Goal: Task Accomplishment & Management: Manage account settings

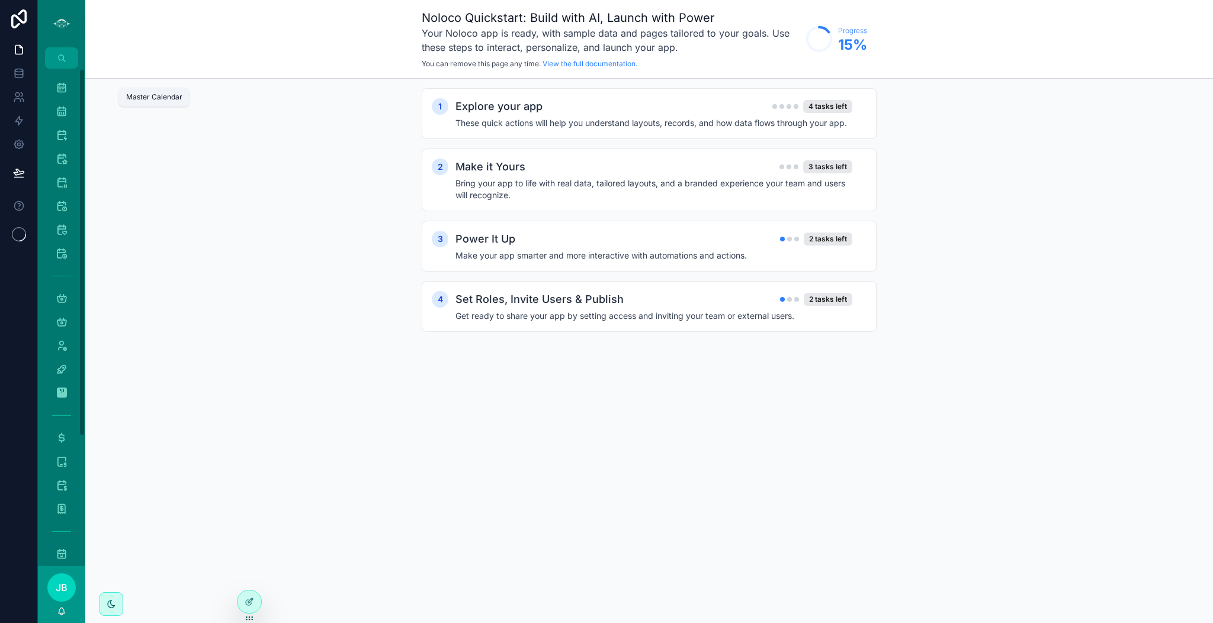
click at [62, 82] on icon "scrollable content" at bounding box center [62, 88] width 12 height 12
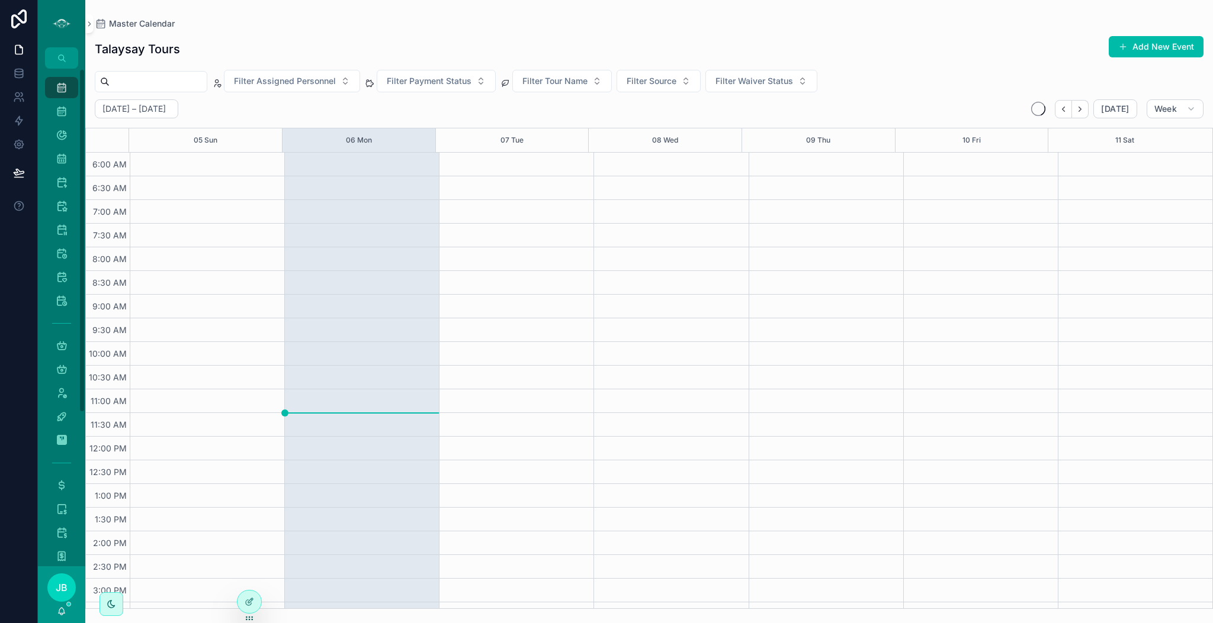
scroll to position [254, 0]
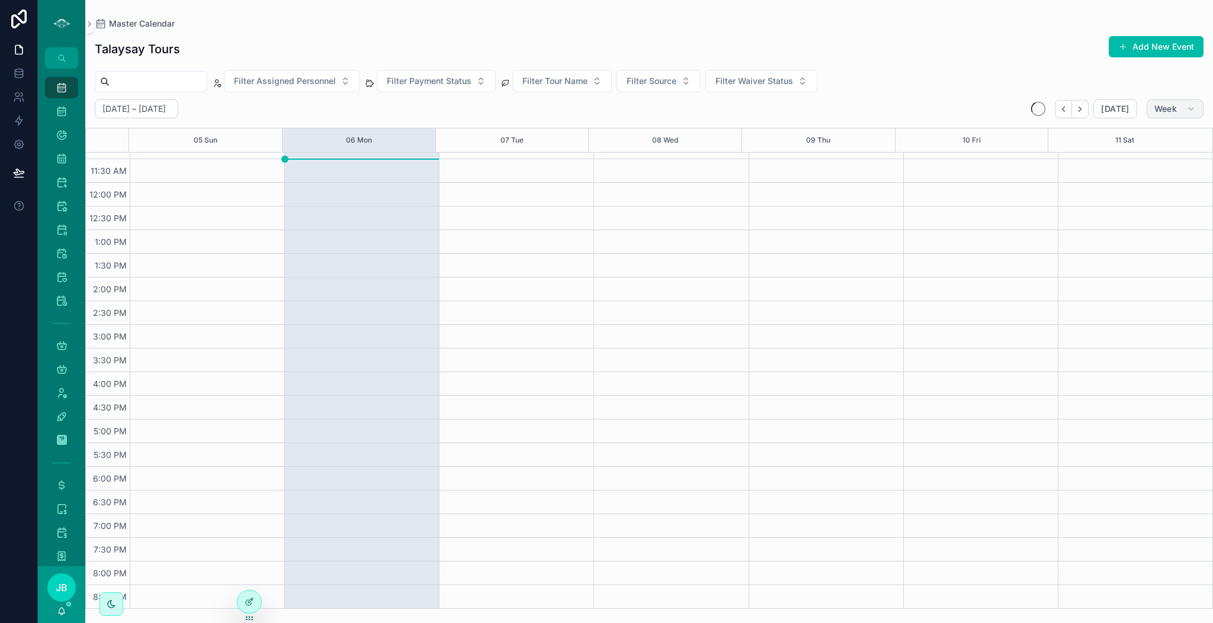
click at [1168, 114] on button "Week" at bounding box center [1174, 108] width 57 height 19
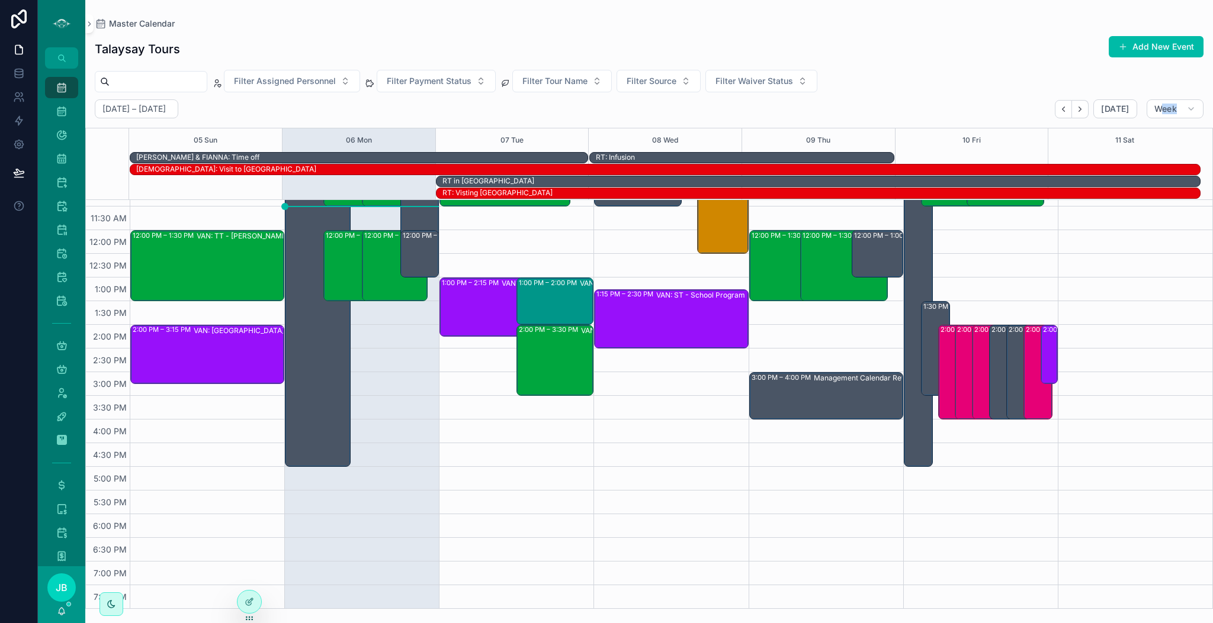
drag, startPoint x: 1163, startPoint y: 120, endPoint x: 1176, endPoint y: 99, distance: 24.0
click at [1176, 99] on div "[DATE] – [DATE] [DATE] Week 05 Sun 06 Mon 07 Tue 08 Wed 09 Thu 10 Fri 11 Sat BL…" at bounding box center [648, 354] width 1127 height 510
click at [1176, 99] on button "Week" at bounding box center [1174, 108] width 57 height 19
click at [1142, 204] on button "Day D" at bounding box center [1149, 202] width 85 height 21
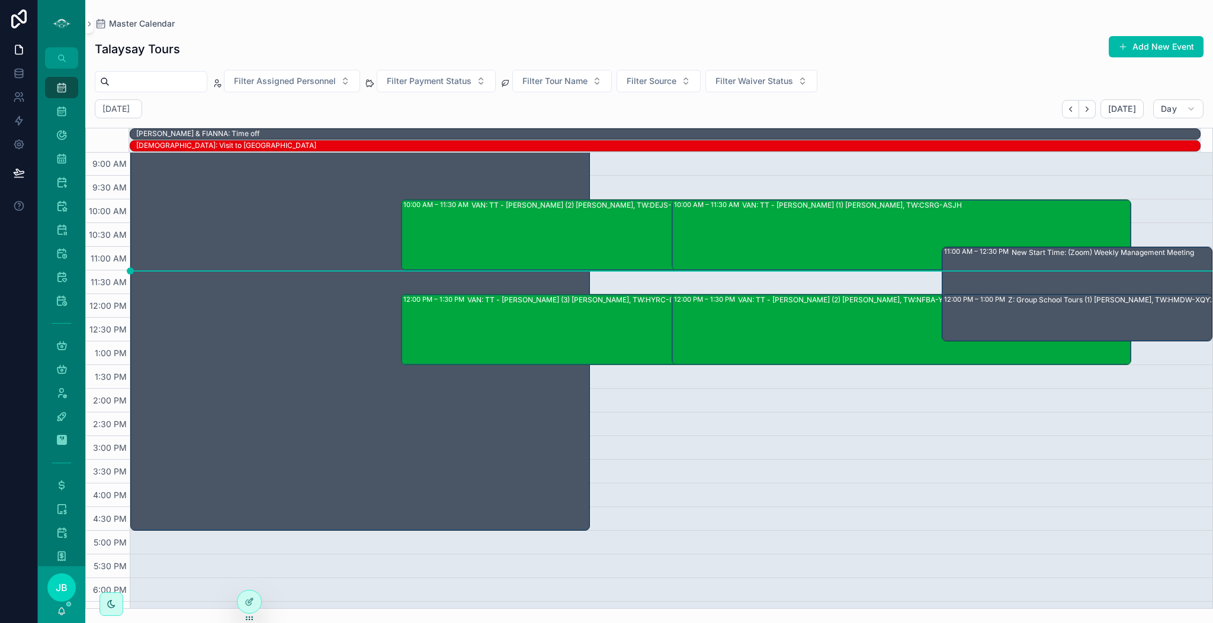
scroll to position [131, 0]
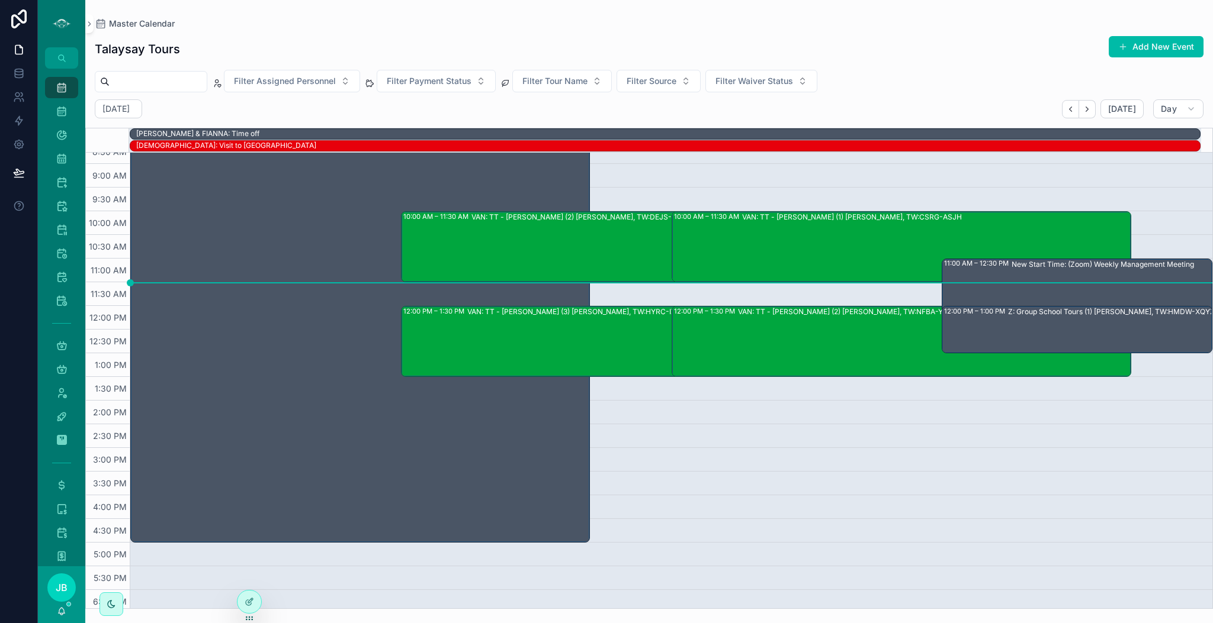
click at [137, 97] on div "Talaysay Tours Add New Event Filter Assigned Personnel Filter Payment Status Fi…" at bounding box center [648, 318] width 1127 height 581
click at [130, 110] on h2 "[DATE]" at bounding box center [115, 109] width 27 height 12
select select "****"
select select "*"
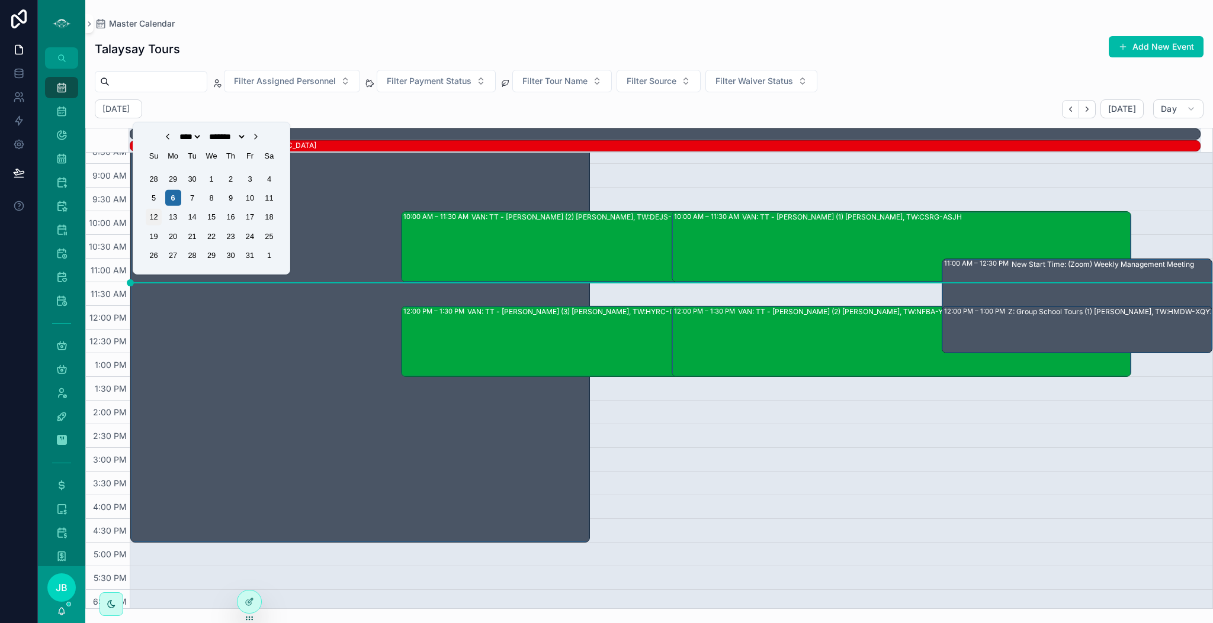
click at [153, 216] on div "12" at bounding box center [154, 217] width 16 height 16
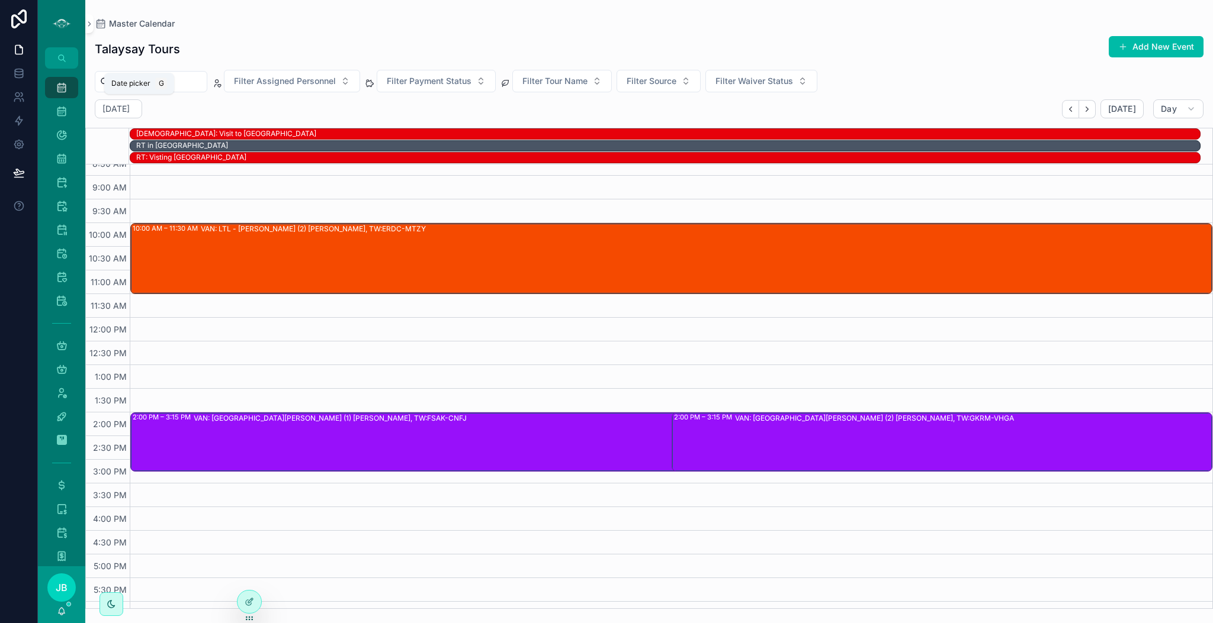
click at [130, 114] on h2 "[DATE]" at bounding box center [115, 109] width 27 height 12
select select "****"
select select "*"
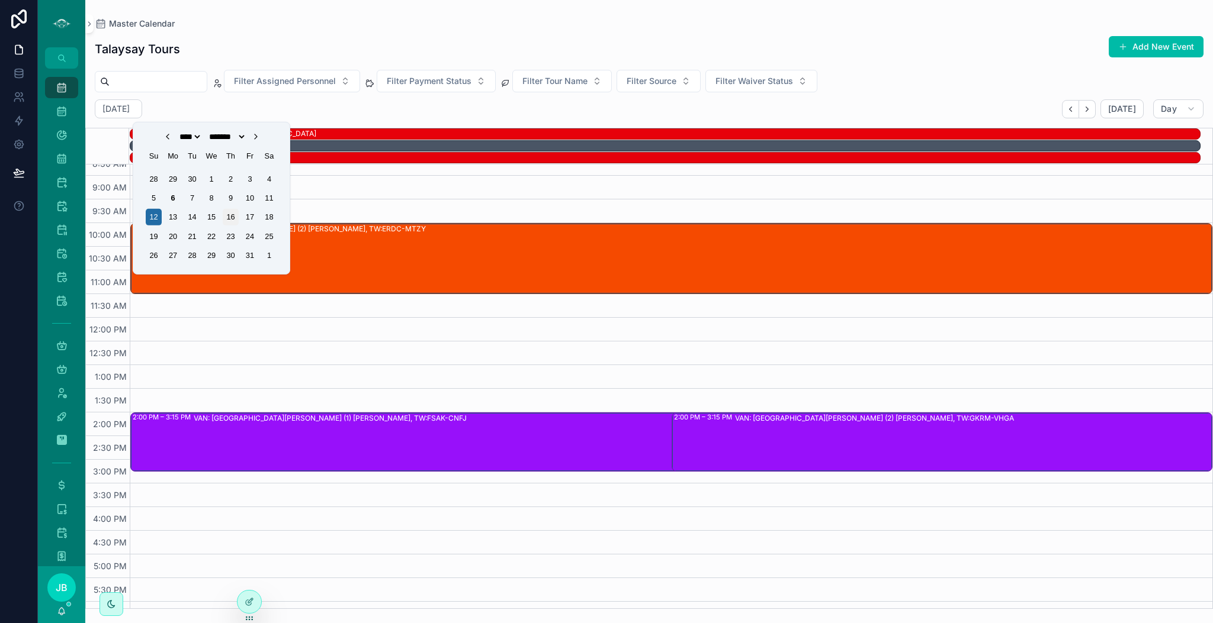
click at [232, 212] on div "16" at bounding box center [231, 217] width 16 height 16
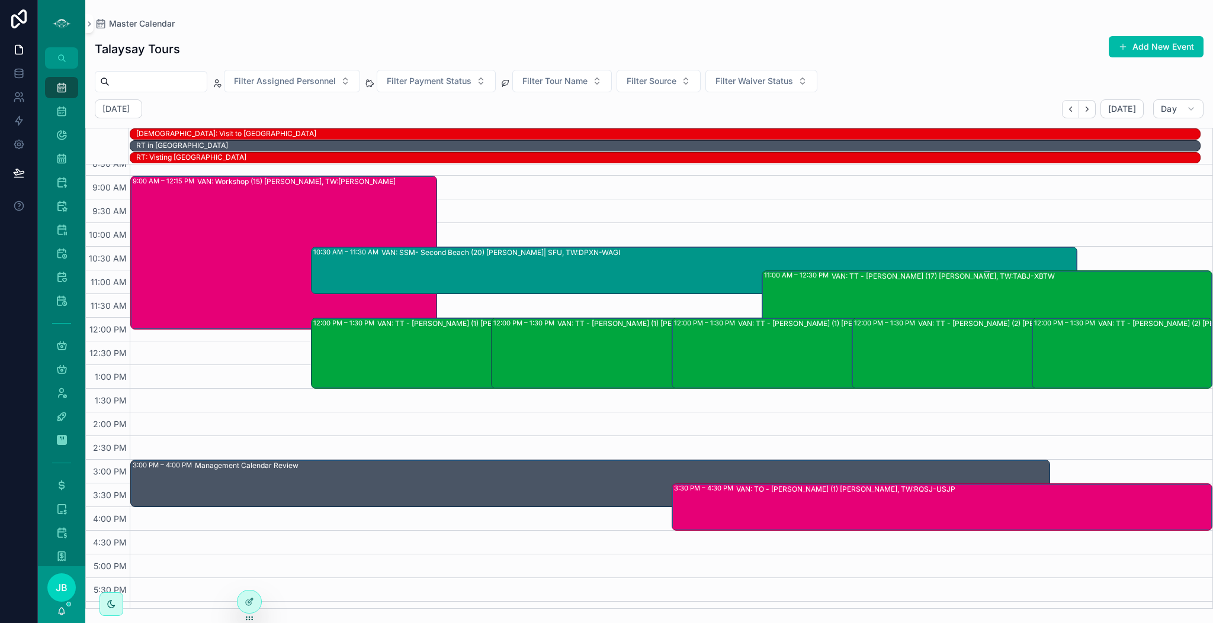
click at [940, 287] on div "VAN: TT - [PERSON_NAME] (17) [PERSON_NAME], TW:TABJ-XBTW" at bounding box center [1021, 305] width 380 height 69
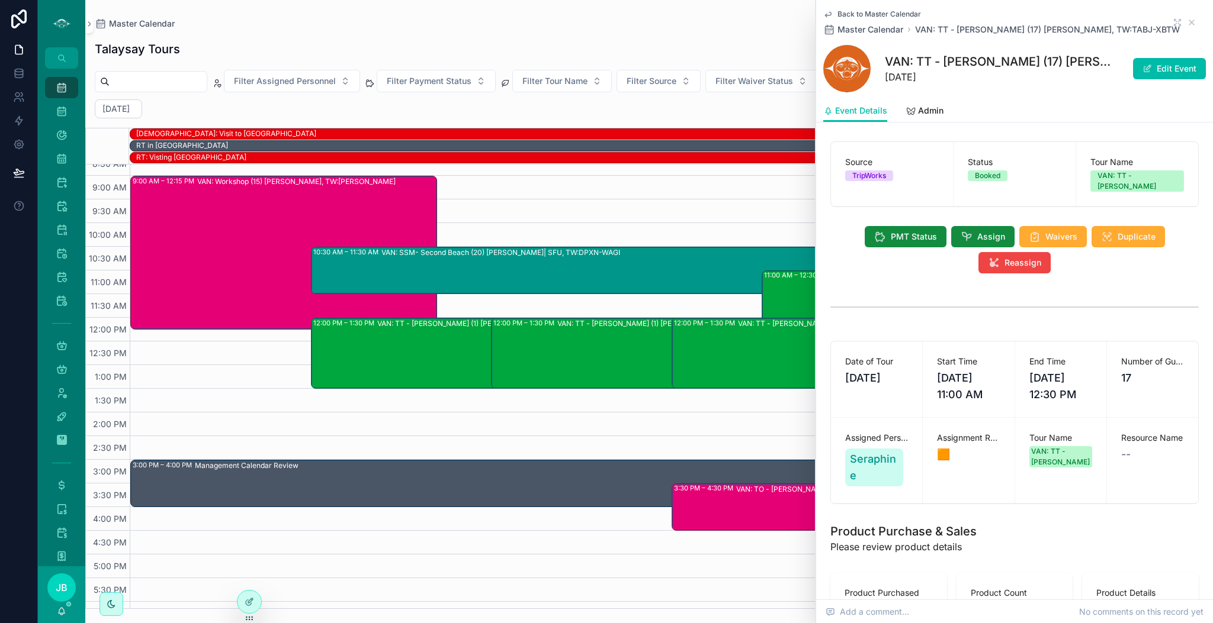
click at [924, 111] on span "Admin" at bounding box center [930, 111] width 25 height 12
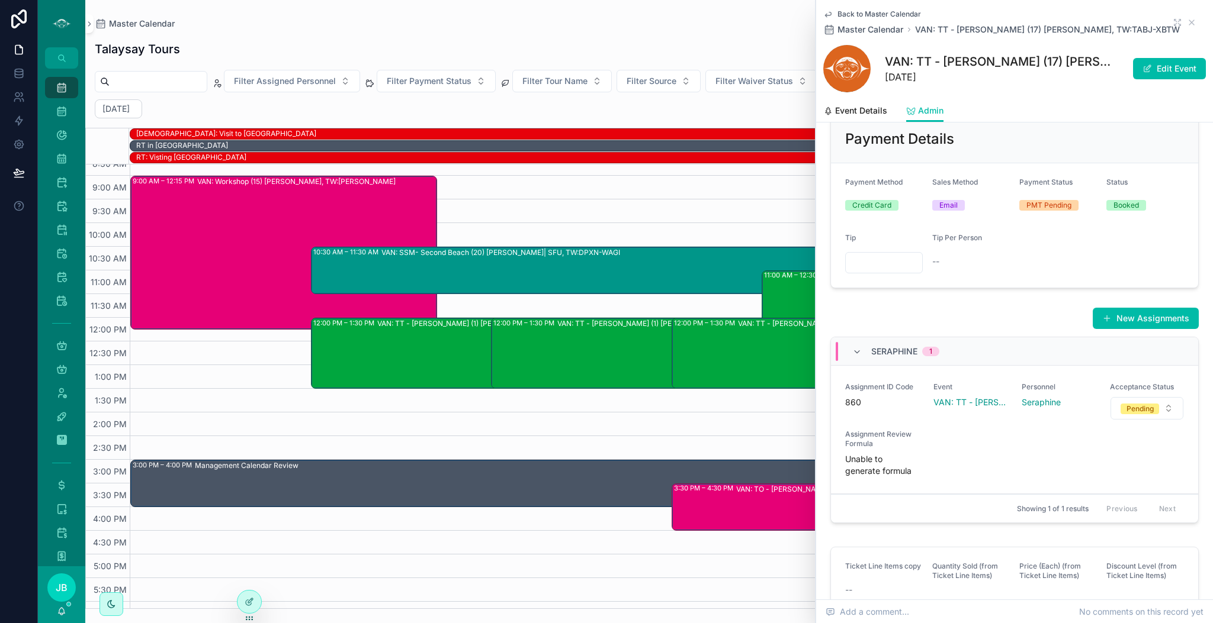
scroll to position [442, 0]
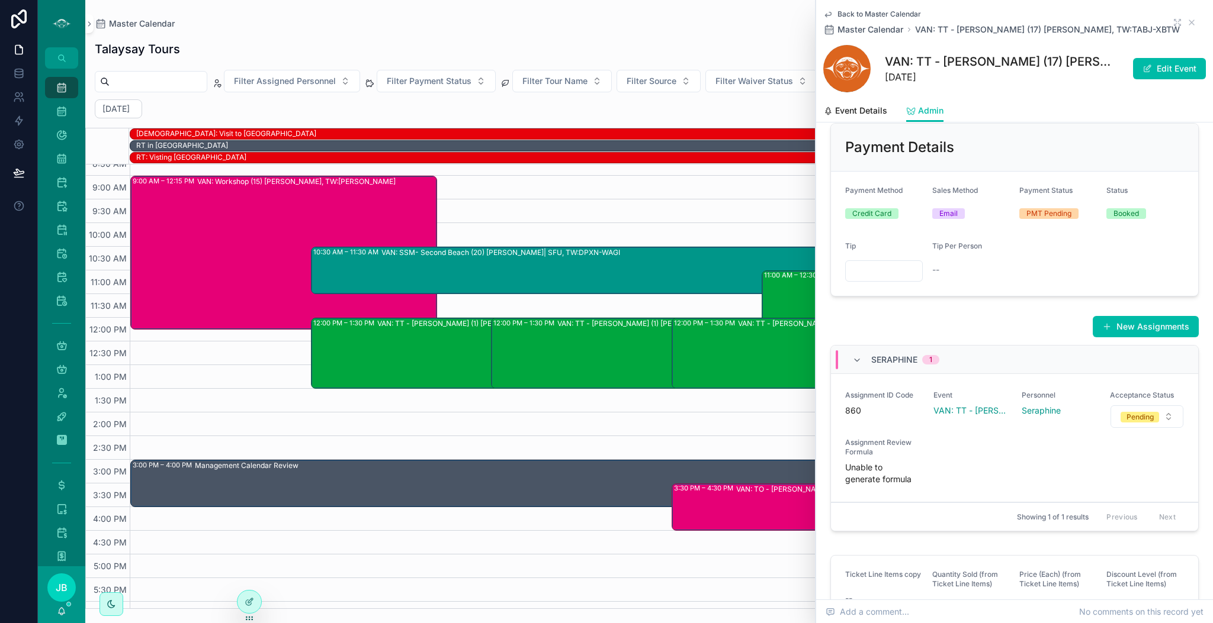
click at [1158, 67] on button "Edit Event" at bounding box center [1169, 68] width 73 height 21
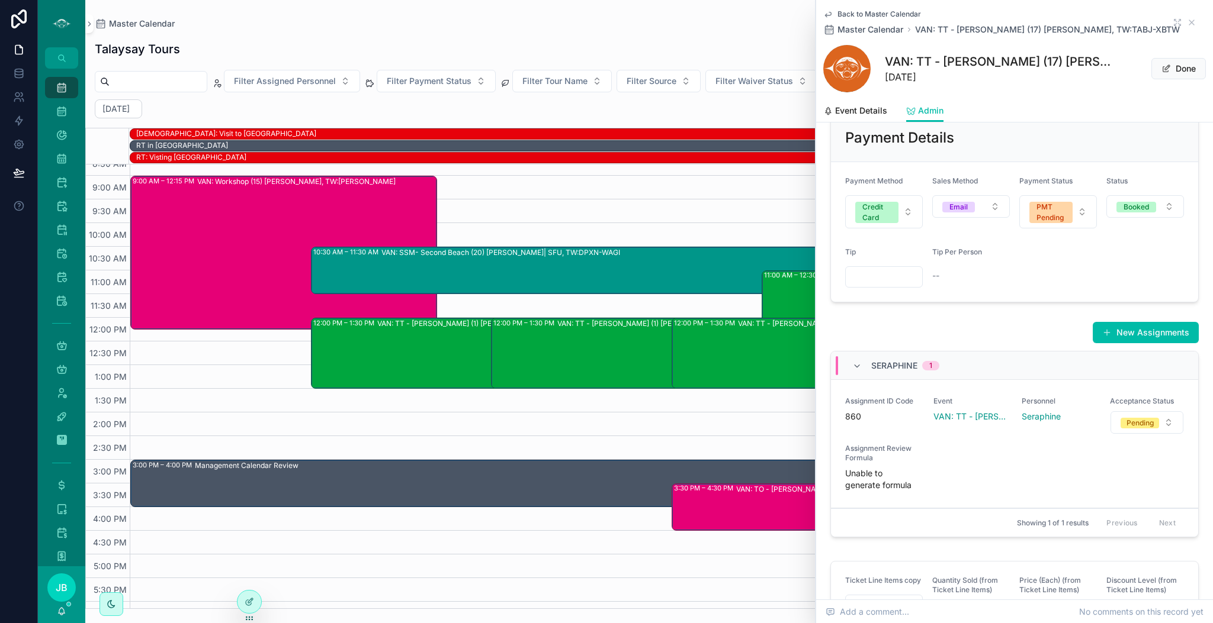
click at [1050, 229] on button "PMT Pending" at bounding box center [1058, 211] width 78 height 33
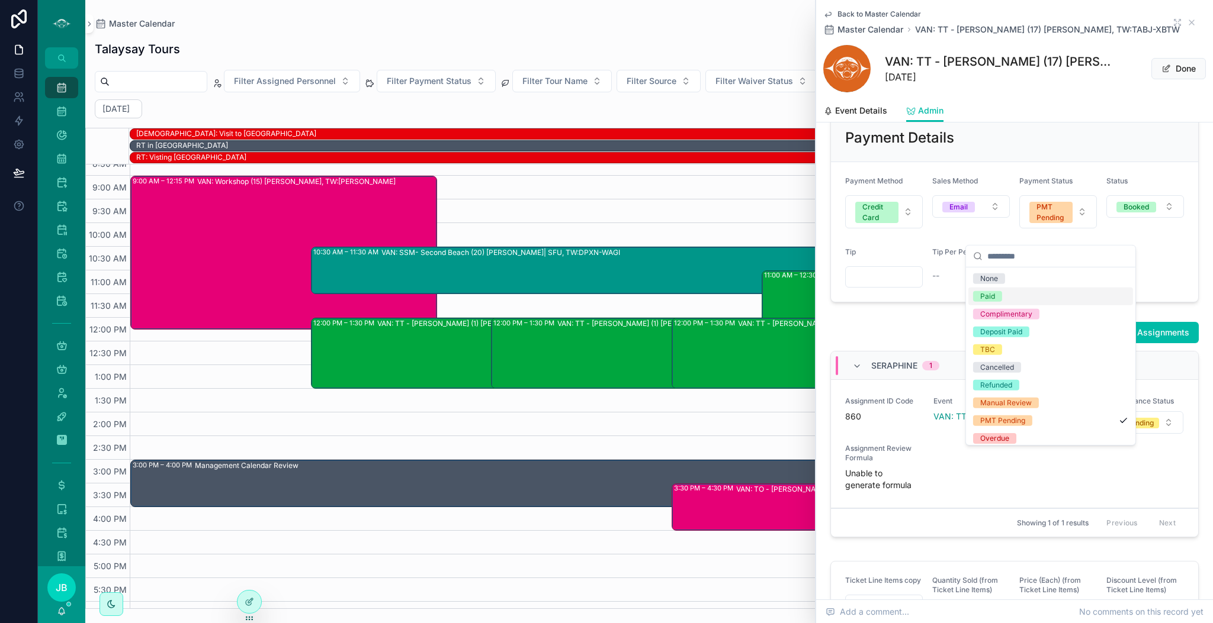
click at [1011, 297] on div "Paid" at bounding box center [1050, 297] width 165 height 18
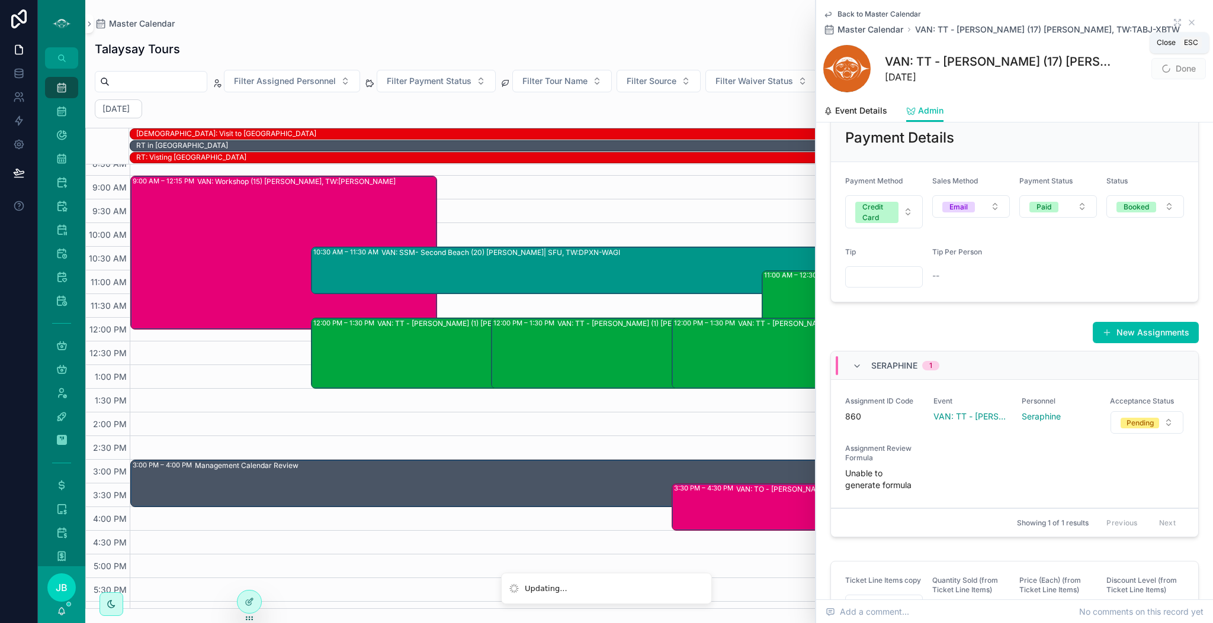
click at [1189, 22] on icon "scrollable content" at bounding box center [1191, 22] width 5 height 5
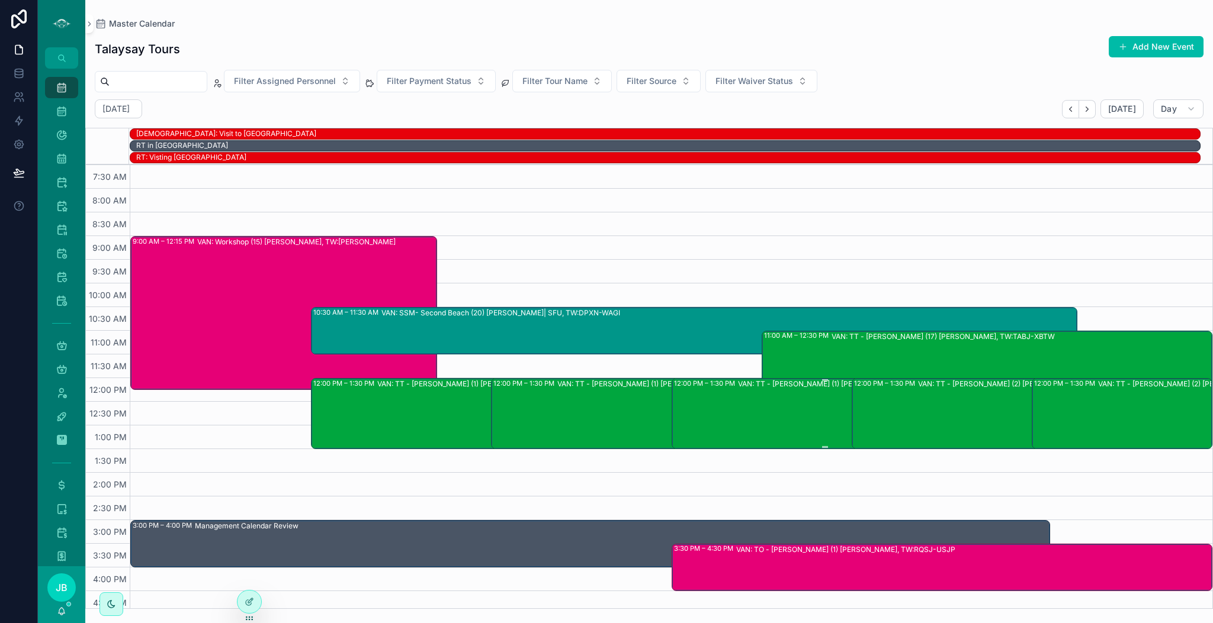
scroll to position [65, 0]
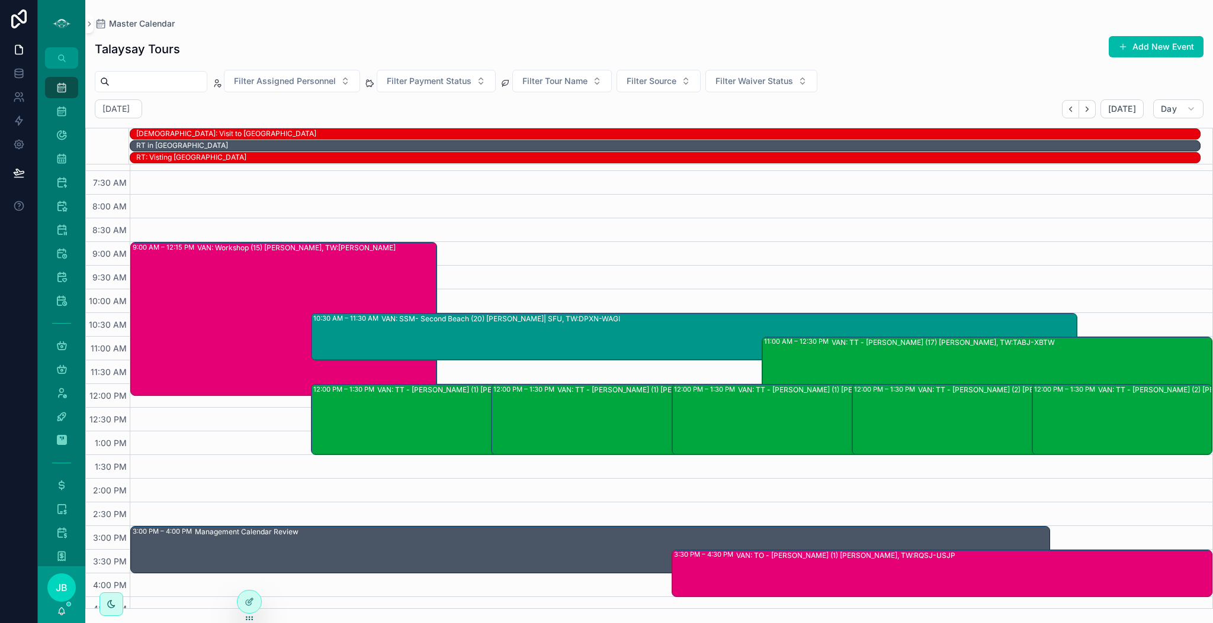
click at [357, 284] on div "VAN: Workshop (15) [PERSON_NAME], TW:[PERSON_NAME]" at bounding box center [316, 319] width 239 height 152
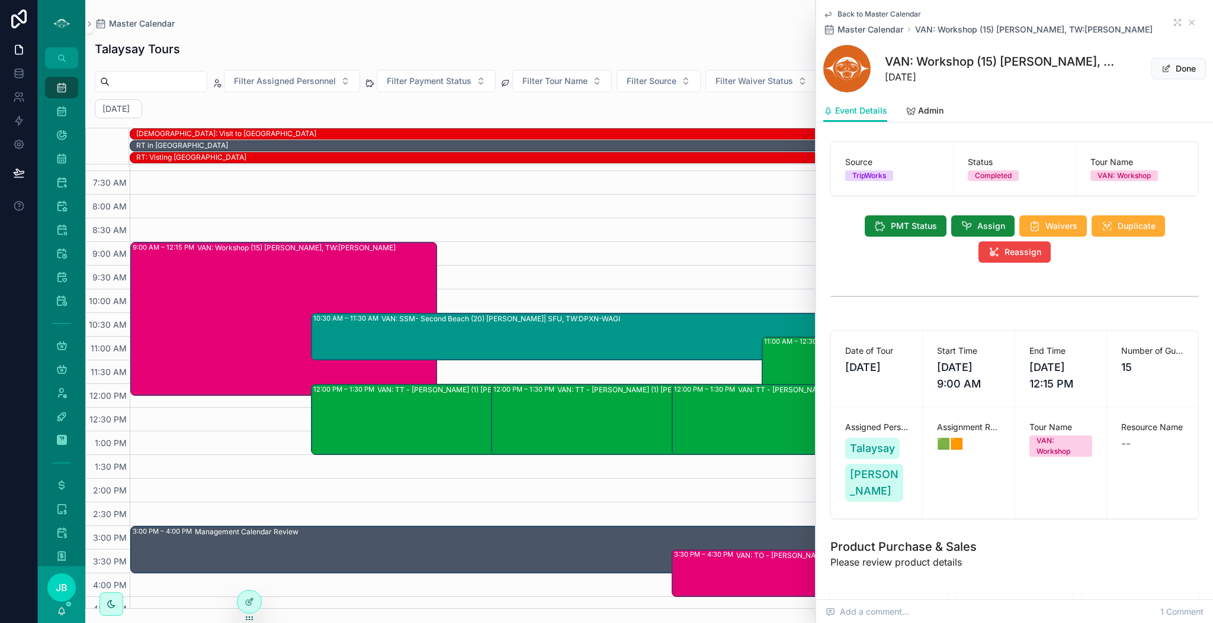
scroll to position [1, 0]
click at [928, 115] on span "Admin" at bounding box center [930, 111] width 25 height 12
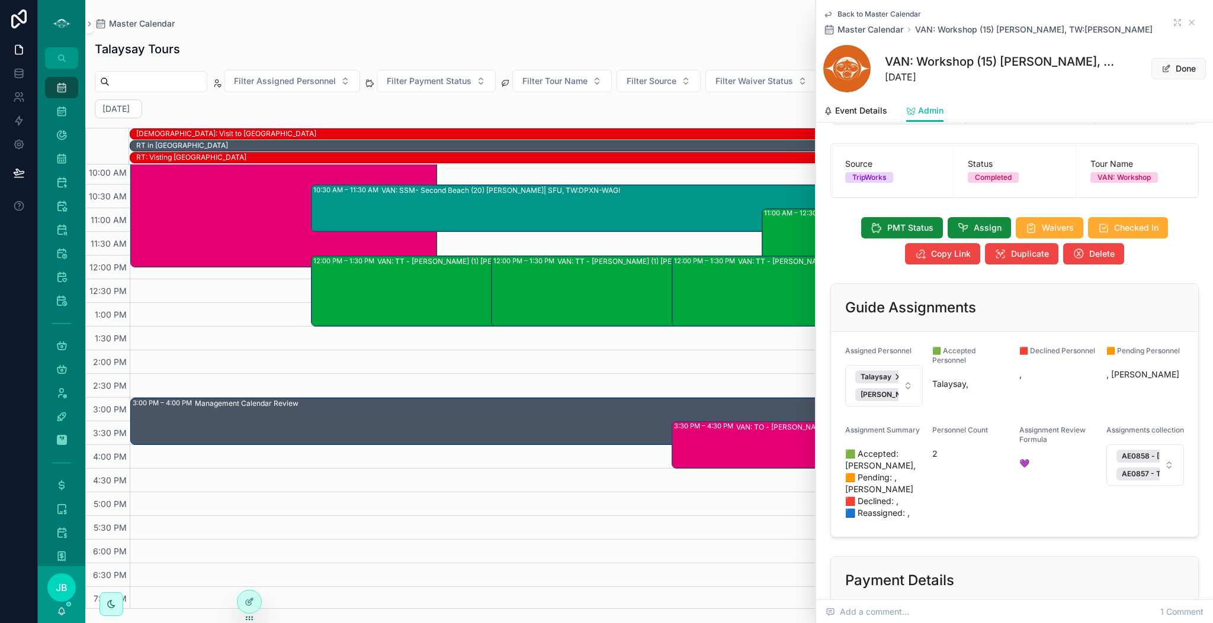
scroll to position [4, 0]
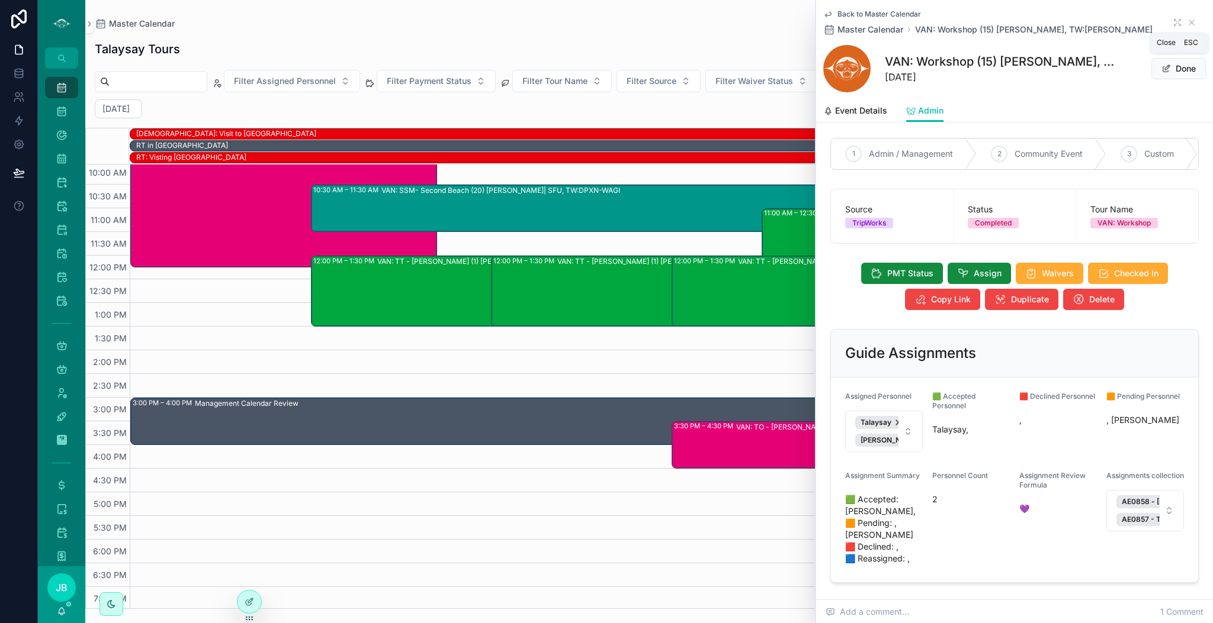
click at [1189, 21] on icon "scrollable content" at bounding box center [1191, 22] width 5 height 5
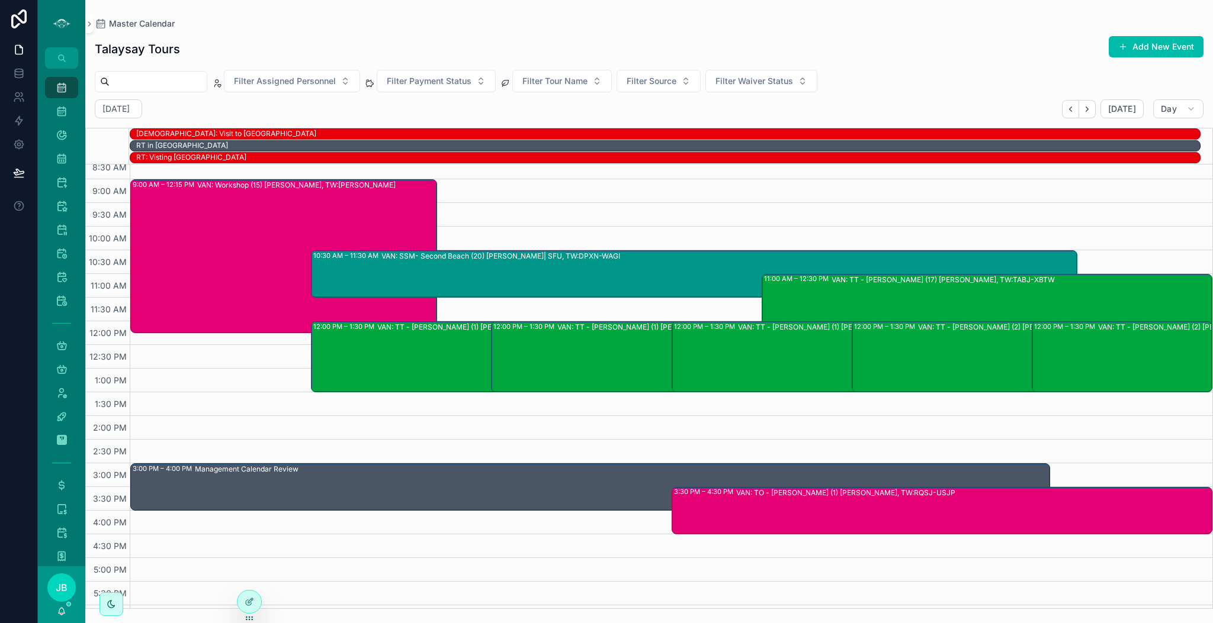
scroll to position [124, 0]
